Goal: Task Accomplishment & Management: Manage account settings

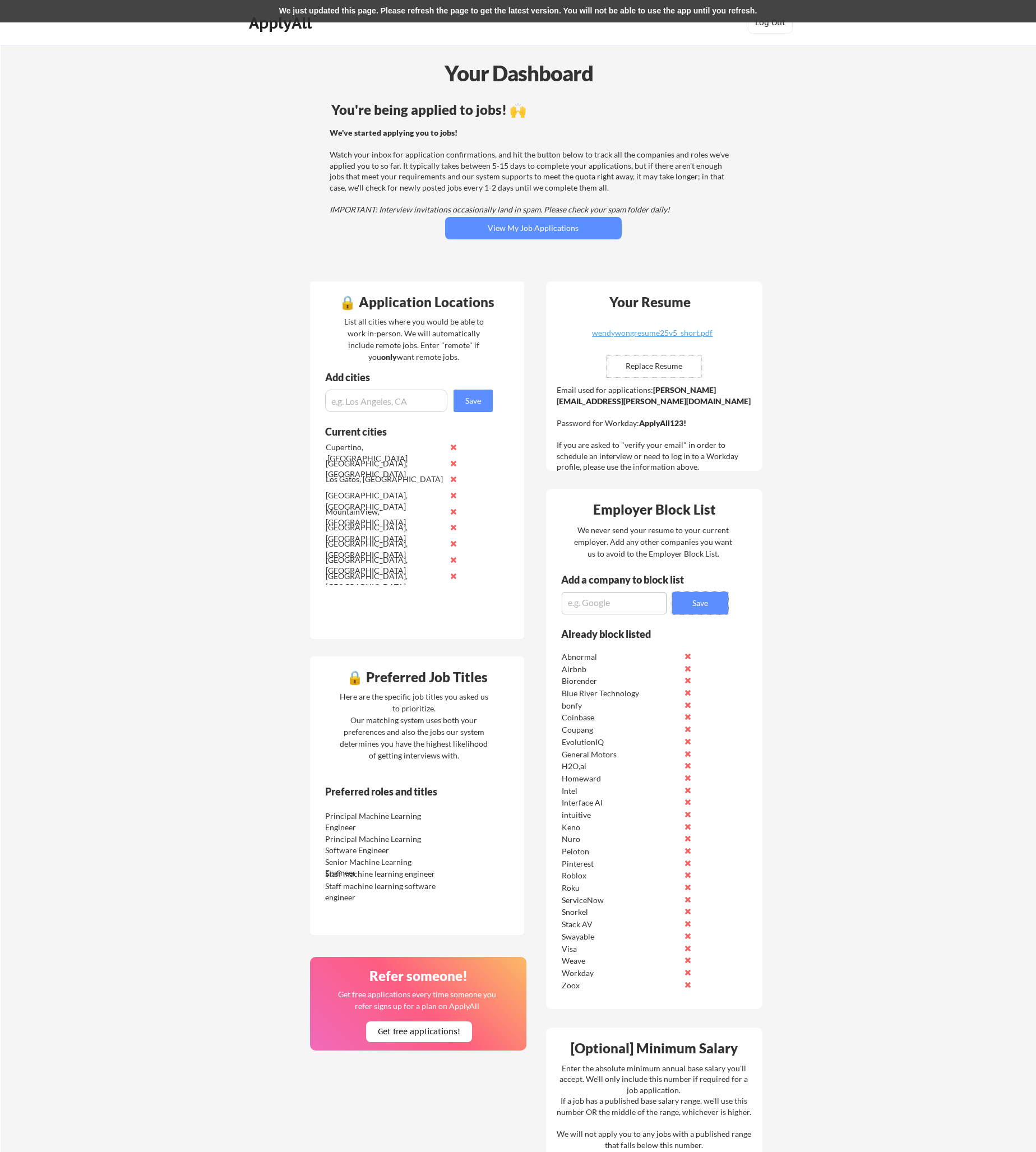
click at [394, 817] on div "Principal Machine Learning Engineer" at bounding box center [384, 822] width 119 height 22
click at [431, 794] on div "Preferred roles and titles" at bounding box center [401, 791] width 153 height 10
click at [358, 711] on div "Here are the specific job titles you asked us to prioritize. Our matching syste…" at bounding box center [414, 726] width 155 height 71
click at [422, 660] on div "🔒 Preferred Job Titles Here are the specific job titles you asked us to priorit…" at bounding box center [417, 796] width 214 height 279
click at [321, 638] on div "🔒 Application Locations List all cities where you would be able to work in-pers…" at bounding box center [417, 460] width 214 height 358
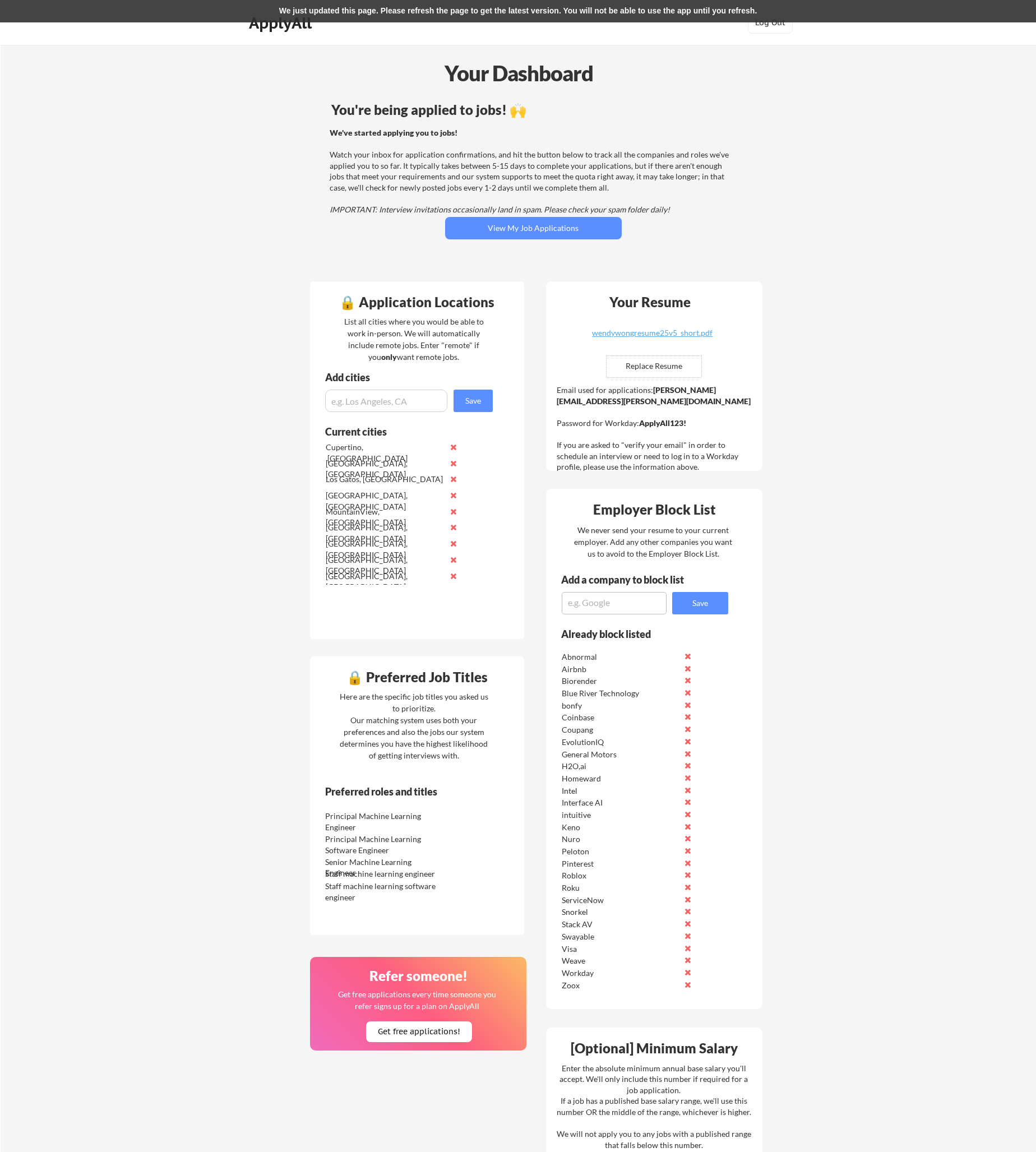
click at [408, 647] on div "🔒 Application Locations List all cities where you would be able to work in-pers…" at bounding box center [536, 861] width 471 height 1178
drag, startPoint x: 386, startPoint y: 642, endPoint x: 394, endPoint y: 644, distance: 8.2
click at [394, 644] on div "🔒 Application Locations List all cities where you would be able to work in-pers…" at bounding box center [536, 861] width 471 height 1178
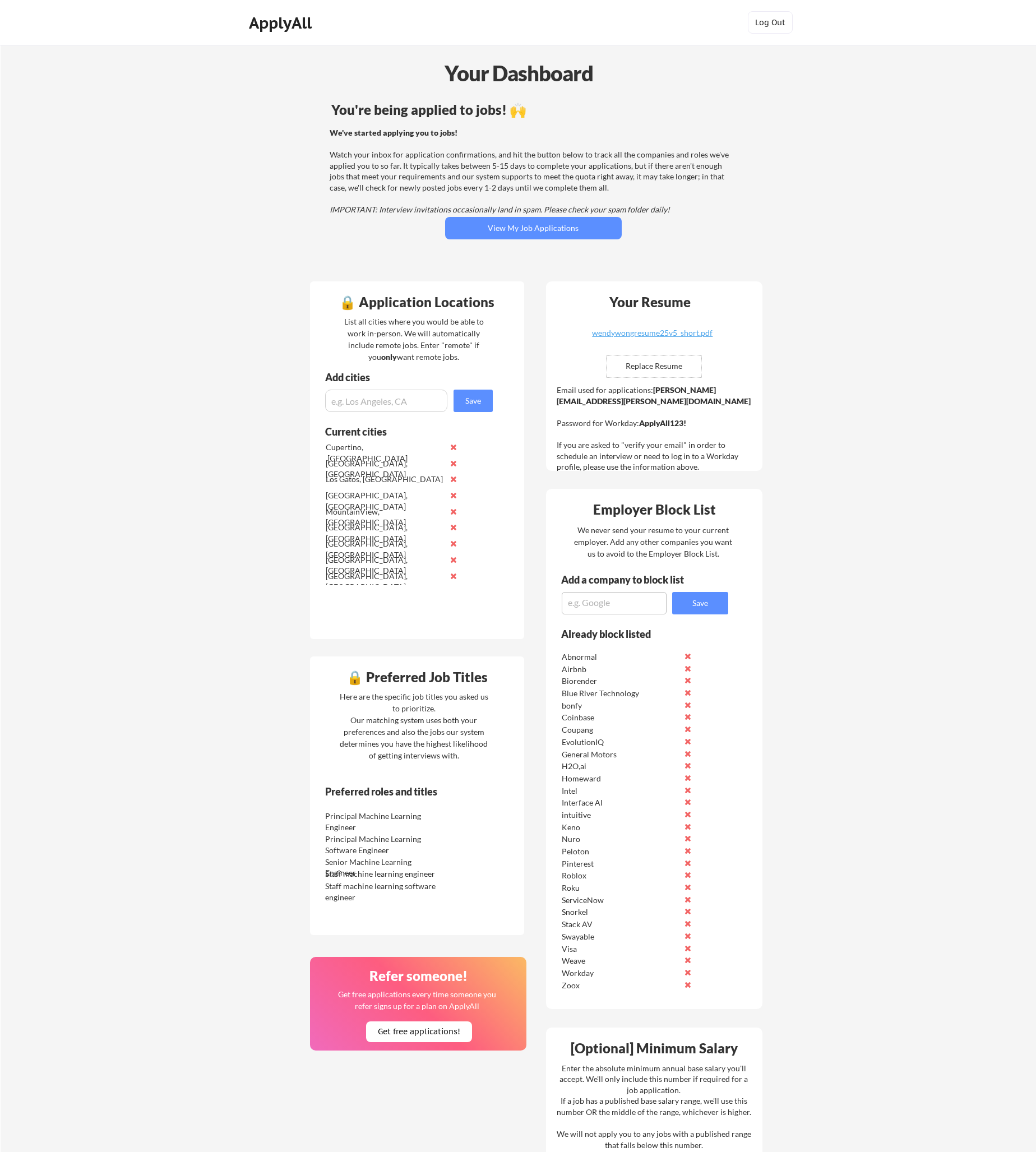
click at [488, 745] on div "Here are the specific job titles you asked us to prioritize. Our matching syste…" at bounding box center [414, 726] width 155 height 71
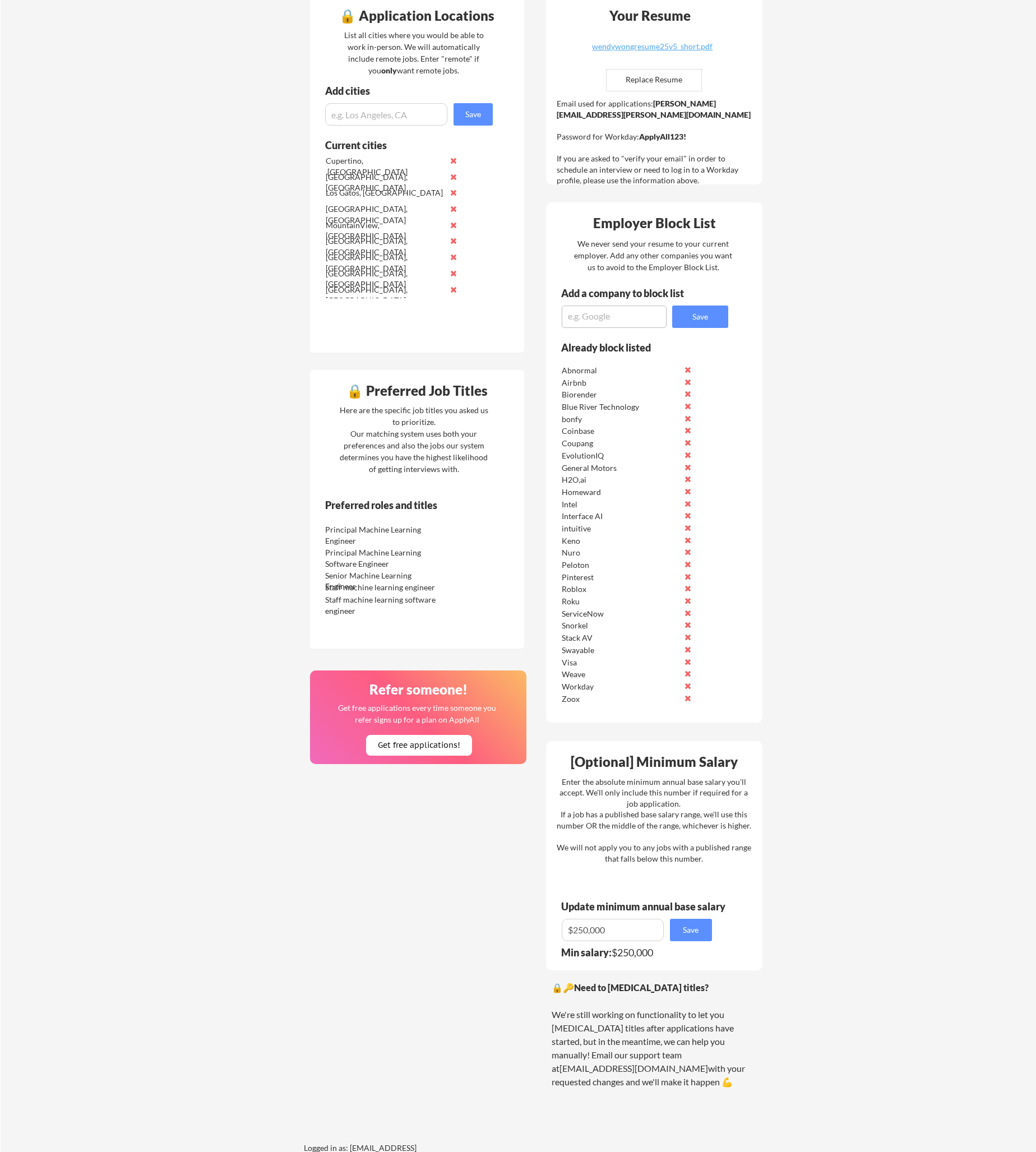
scroll to position [252, 0]
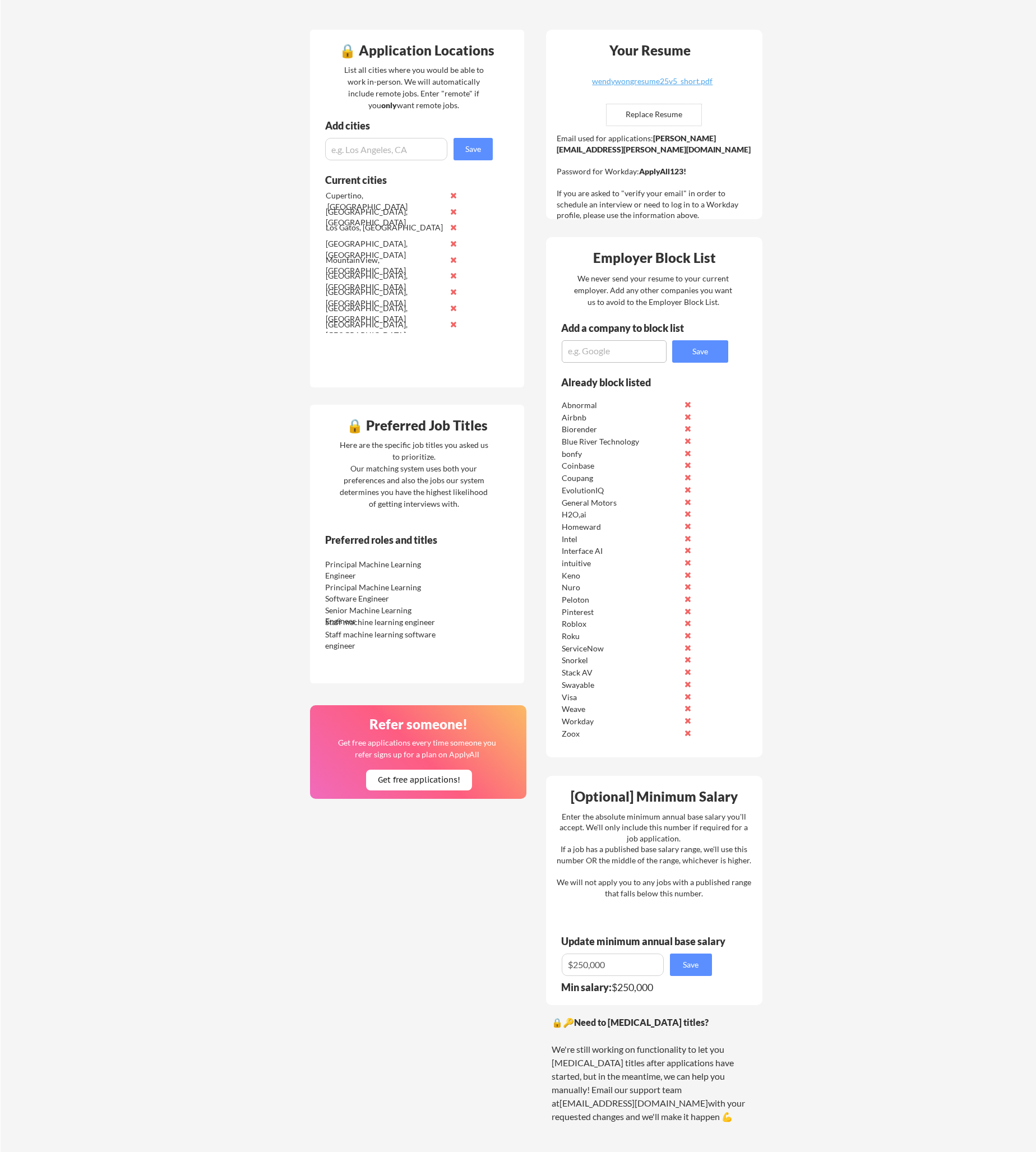
click at [401, 580] on div "Principal Machine Learning Engineer" at bounding box center [384, 570] width 119 height 22
click at [338, 542] on div "Preferred roles and titles" at bounding box center [401, 539] width 153 height 10
click at [317, 424] on div "🔒 Preferred Job Titles" at bounding box center [417, 425] width 209 height 14
click at [338, 409] on div "🔒 Preferred Job Titles Here are the specific job titles you asked us to priorit…" at bounding box center [417, 544] width 214 height 279
